Goal: Task Accomplishment & Management: Use online tool/utility

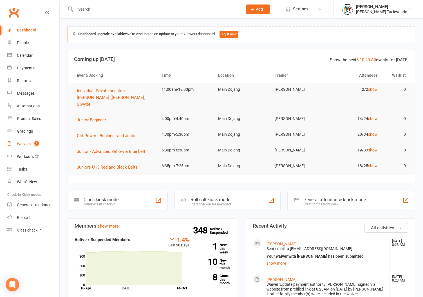
click at [23, 142] on link "Waivers 1" at bounding box center [33, 144] width 52 height 13
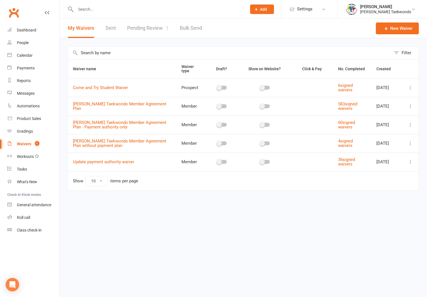
click at [137, 25] on link "Pending Review 1" at bounding box center [147, 28] width 41 height 19
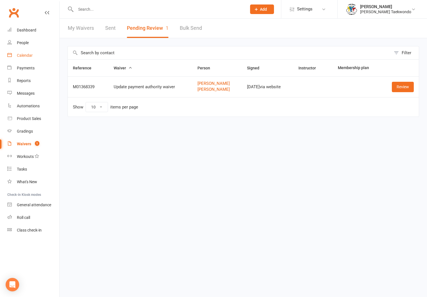
click at [21, 53] on div "Calendar" at bounding box center [25, 55] width 16 height 5
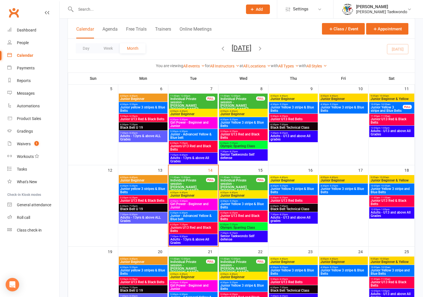
scroll to position [165, 0]
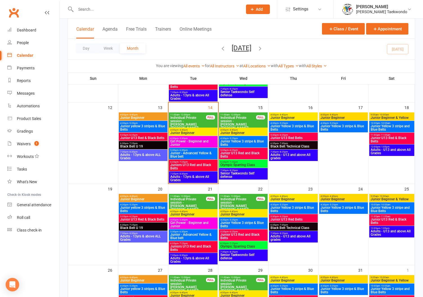
click at [188, 232] on span "5:30pm - 6:30pm" at bounding box center [193, 232] width 46 height 3
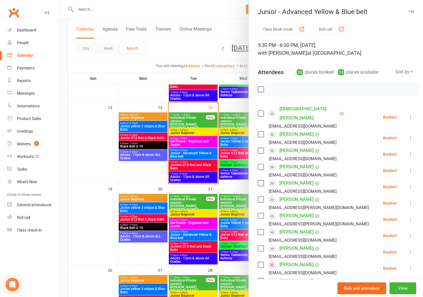
click at [325, 28] on button "Roll call" at bounding box center [331, 29] width 35 height 10
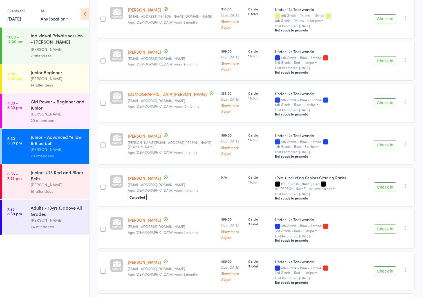
scroll to position [163, 0]
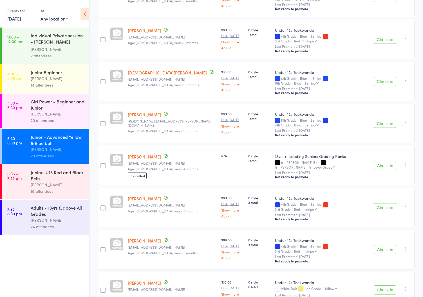
click at [404, 162] on icon "button" at bounding box center [405, 165] width 6 height 6
drag, startPoint x: 387, startPoint y: 196, endPoint x: 190, endPoint y: 192, distance: 196.7
click at [386, 217] on li "Remove" at bounding box center [385, 221] width 46 height 8
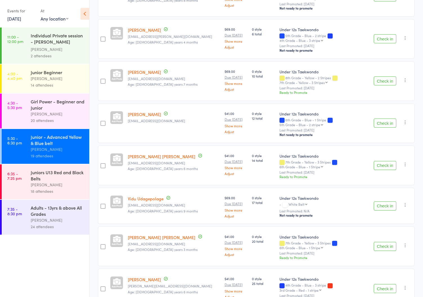
scroll to position [551, 0]
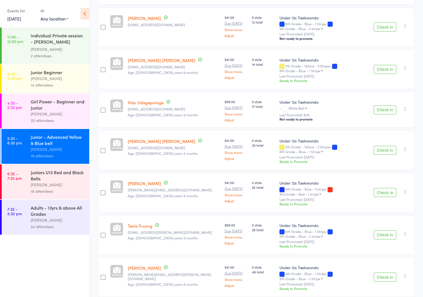
click at [41, 182] on div "[PERSON_NAME]" at bounding box center [58, 185] width 54 height 6
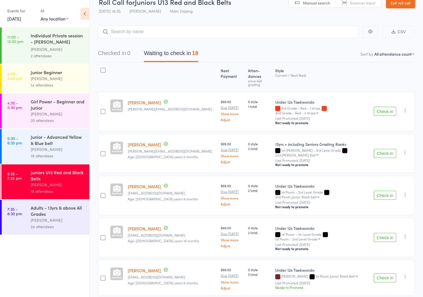
scroll to position [12, 0]
